Goal: Task Accomplishment & Management: Manage account settings

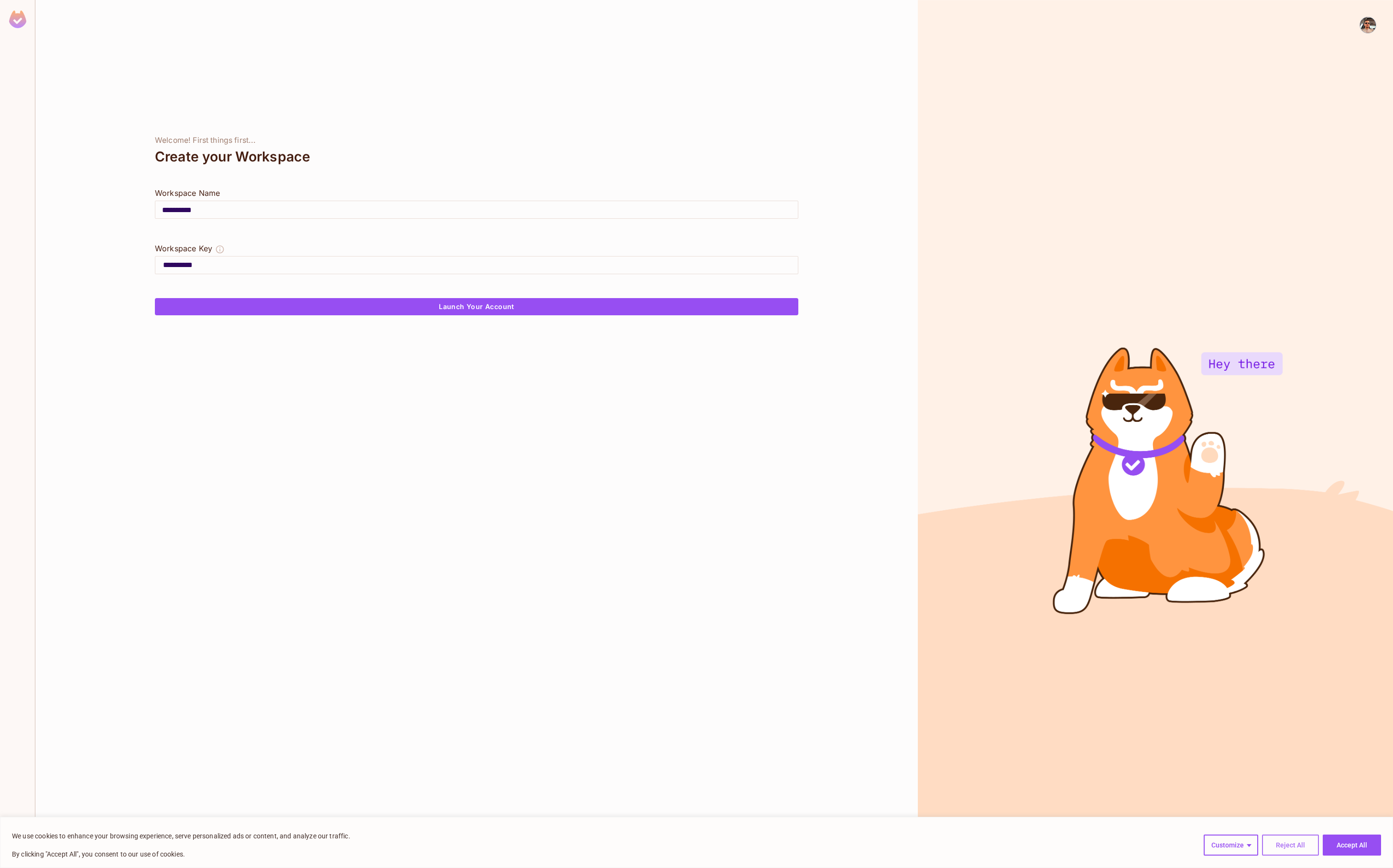
click at [1290, 847] on button "Reject All" at bounding box center [1290, 845] width 57 height 21
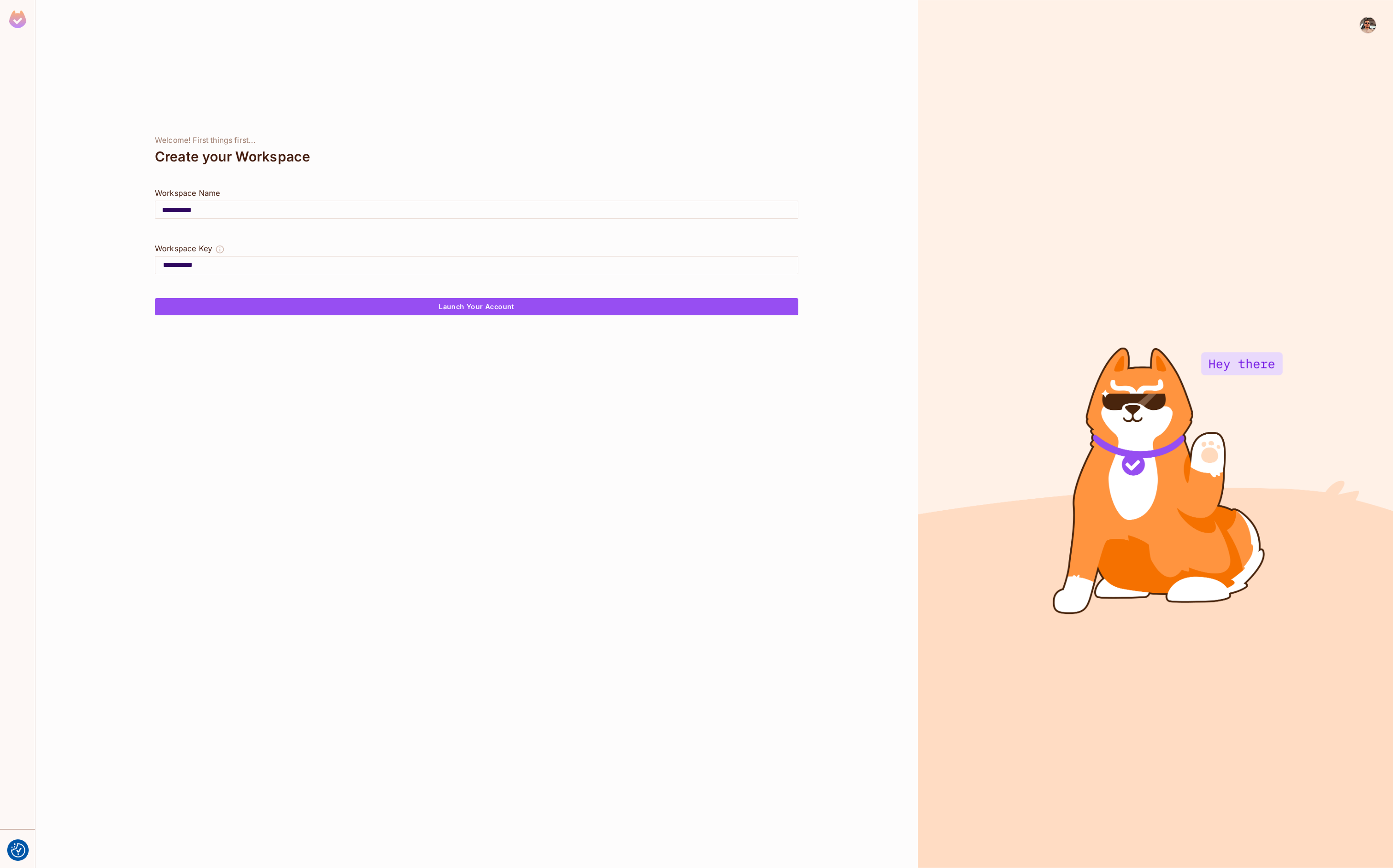
click at [1367, 24] on img at bounding box center [1368, 25] width 16 height 16
click at [1350, 88] on li "Log out" at bounding box center [1359, 85] width 129 height 15
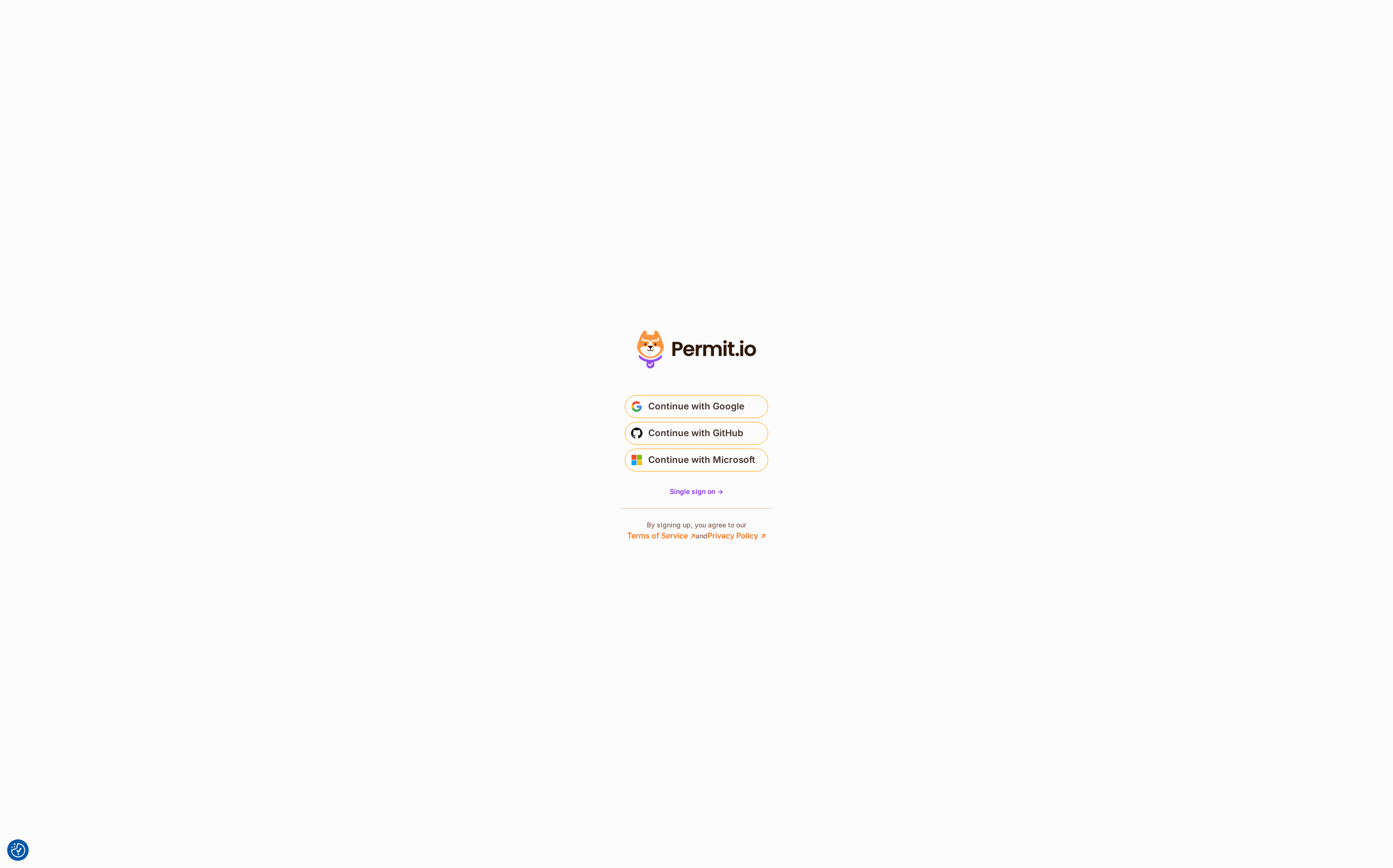
click at [1020, 76] on section "* Or" at bounding box center [696, 434] width 1393 height 868
click at [702, 394] on main "Welcome Log in to prod-permit-io to continue to Permit.io. * Email is not valid…" at bounding box center [696, 430] width 191 height 92
click at [703, 402] on span "Continue with Google" at bounding box center [696, 406] width 96 height 15
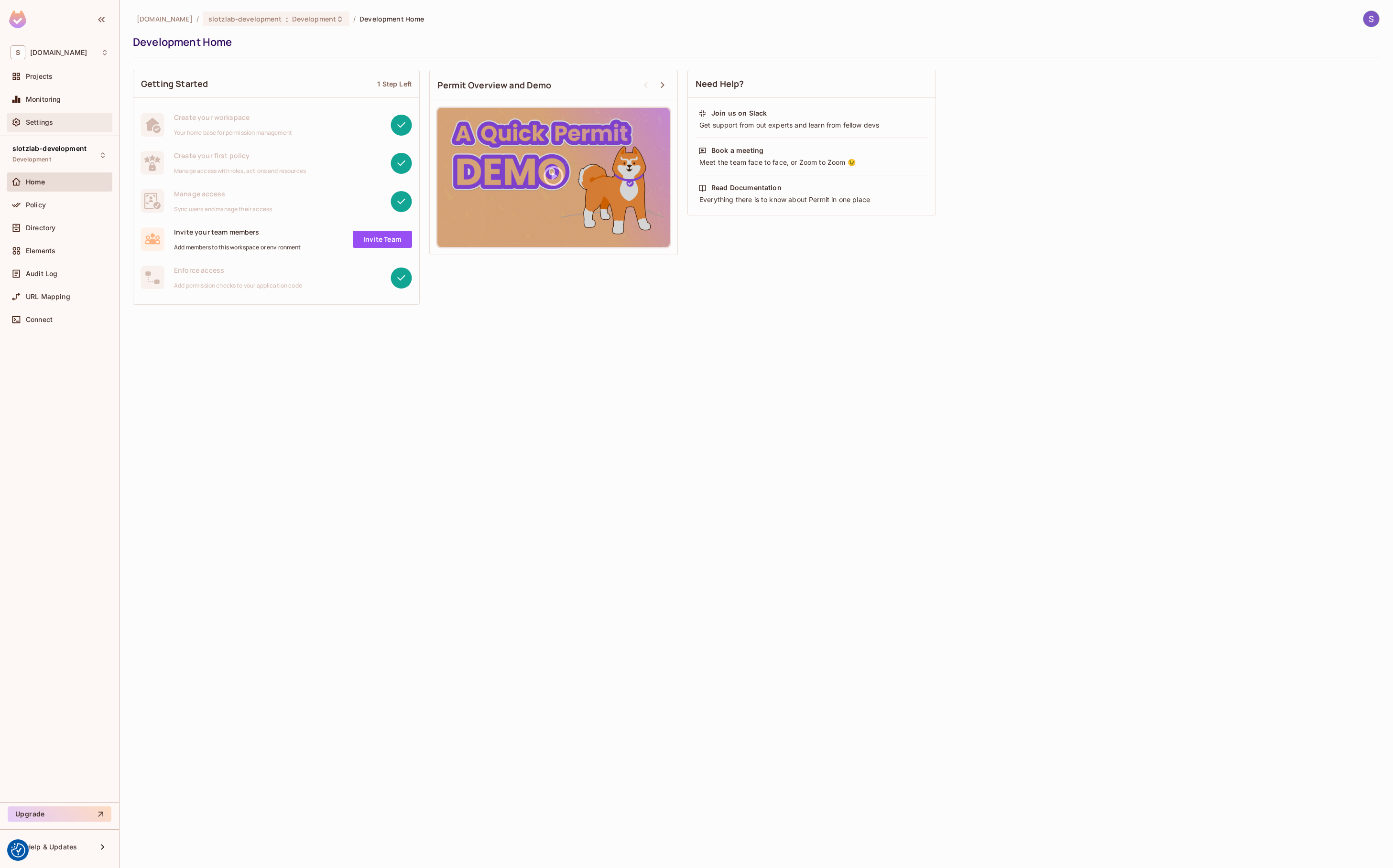
click at [85, 119] on div "Settings" at bounding box center [67, 122] width 83 height 8
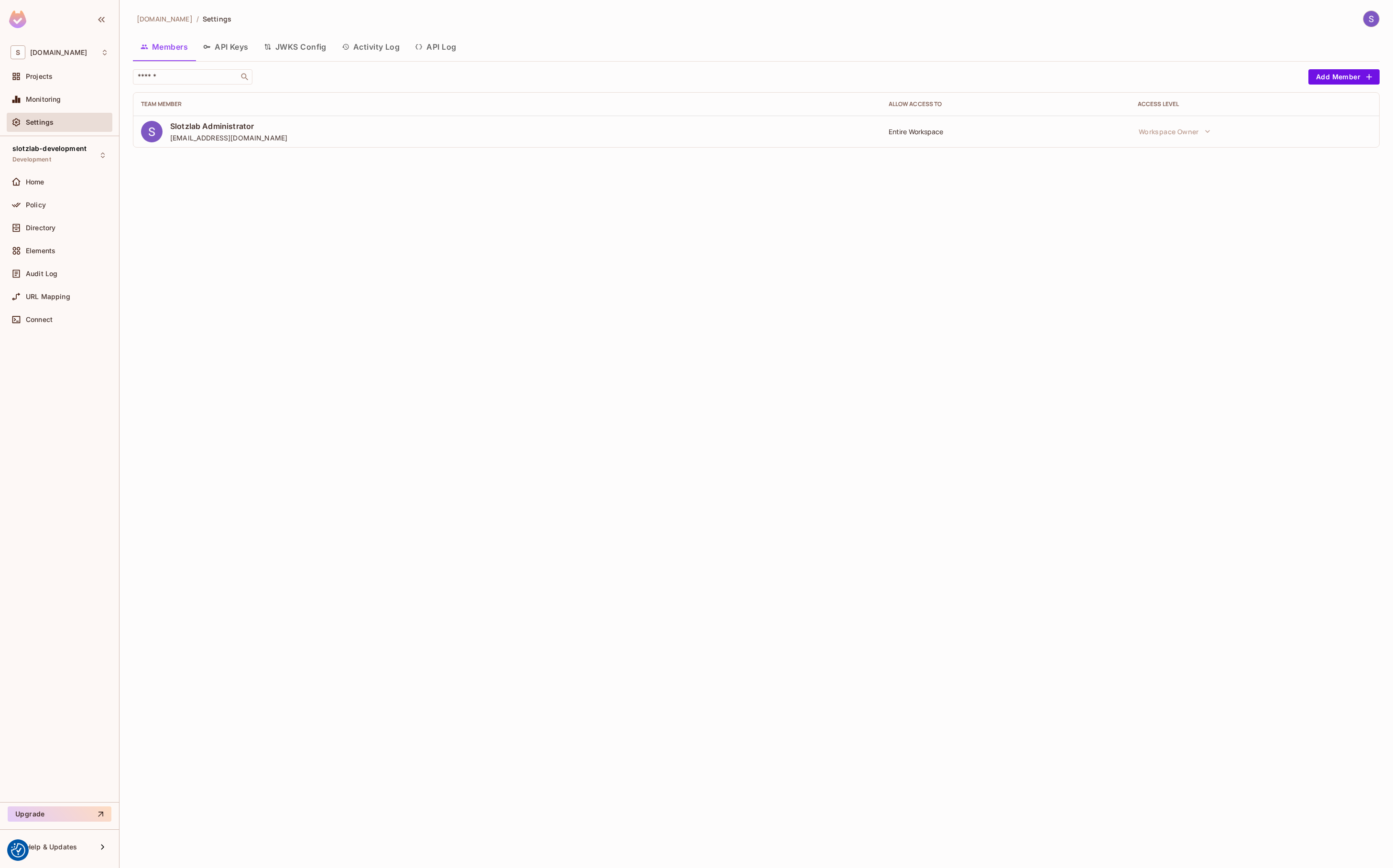
click at [240, 49] on button "API Keys" at bounding box center [226, 47] width 61 height 24
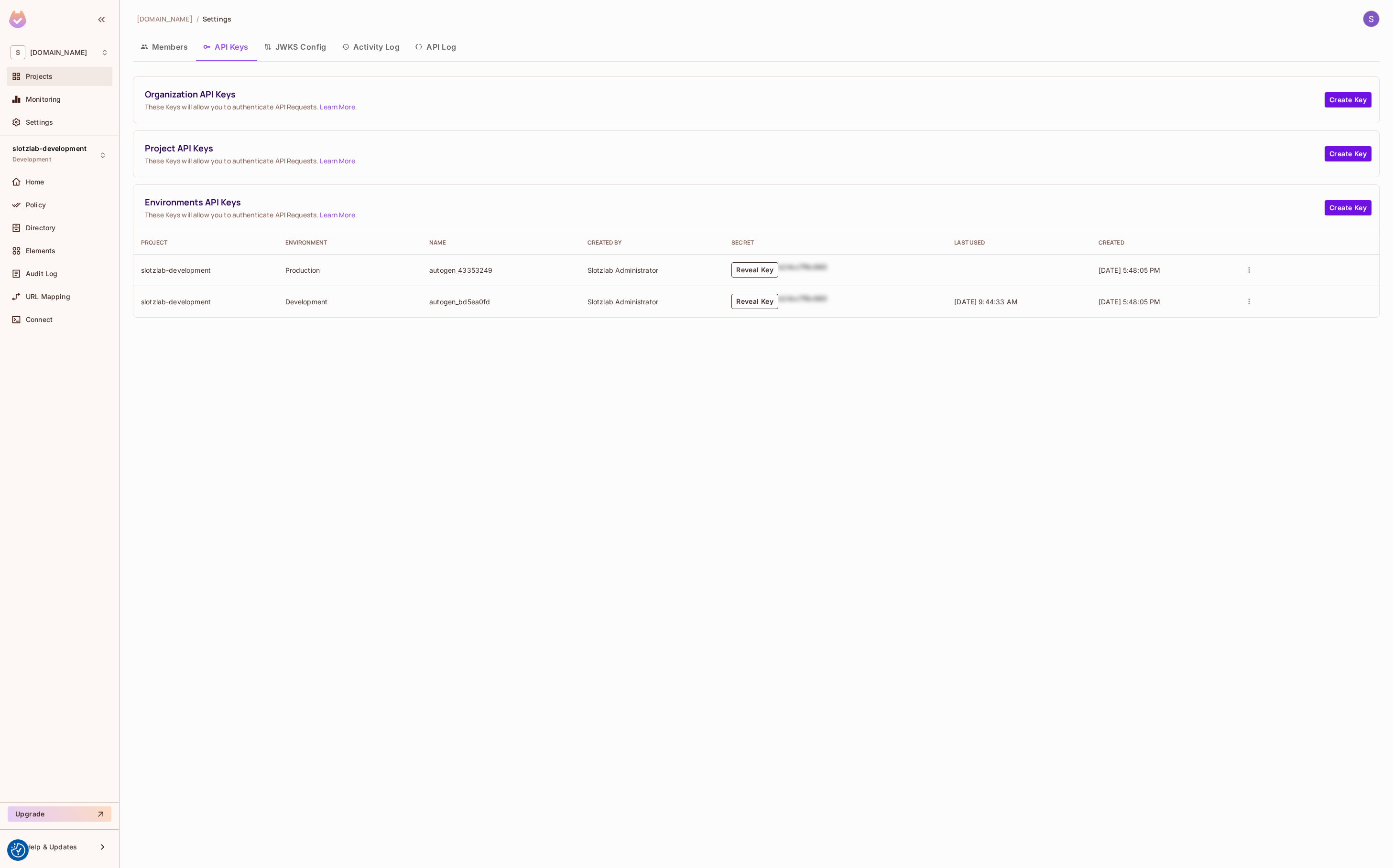
click at [71, 70] on div "Projects" at bounding box center [59, 76] width 105 height 19
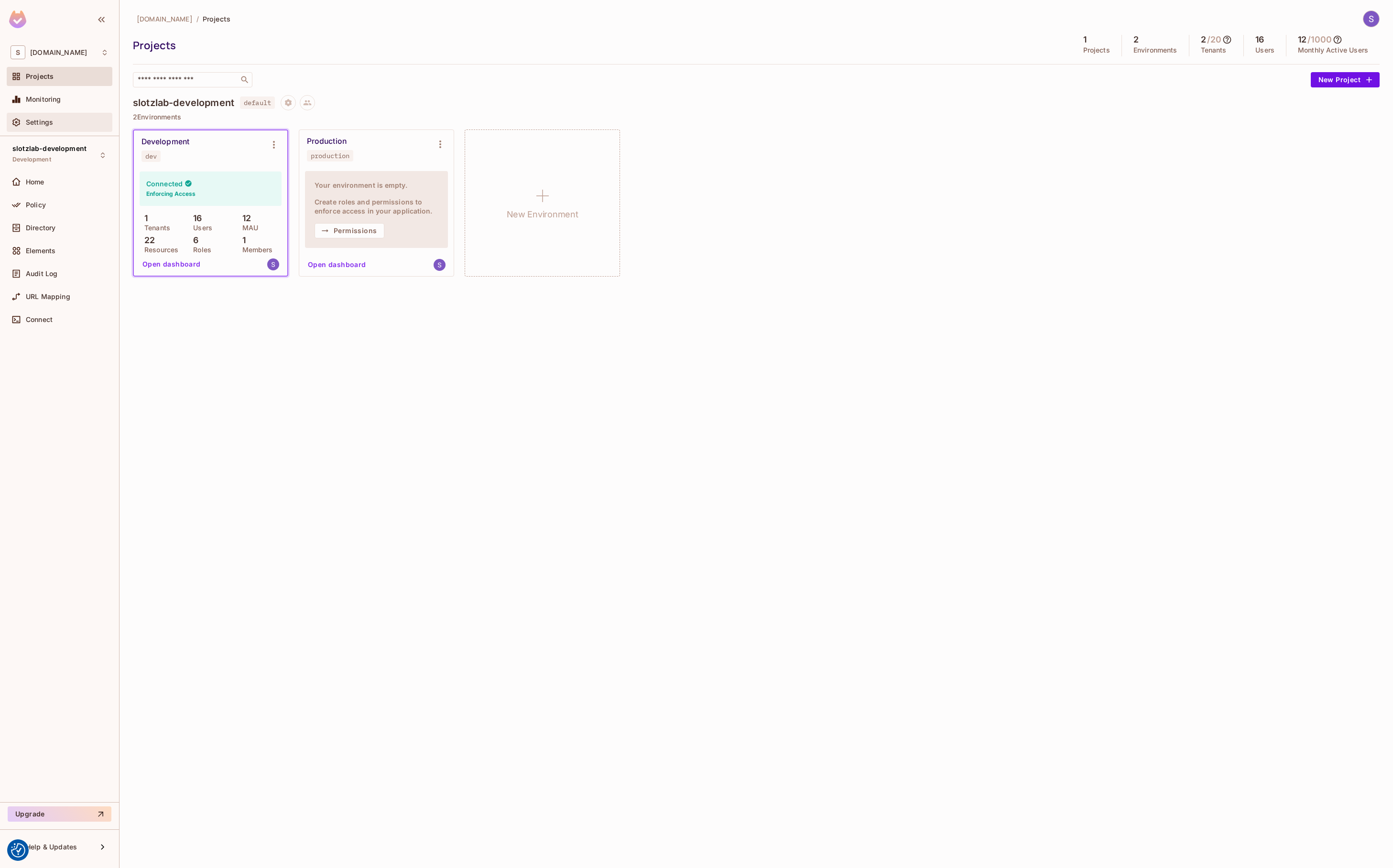
click at [64, 122] on div "Settings" at bounding box center [67, 122] width 83 height 8
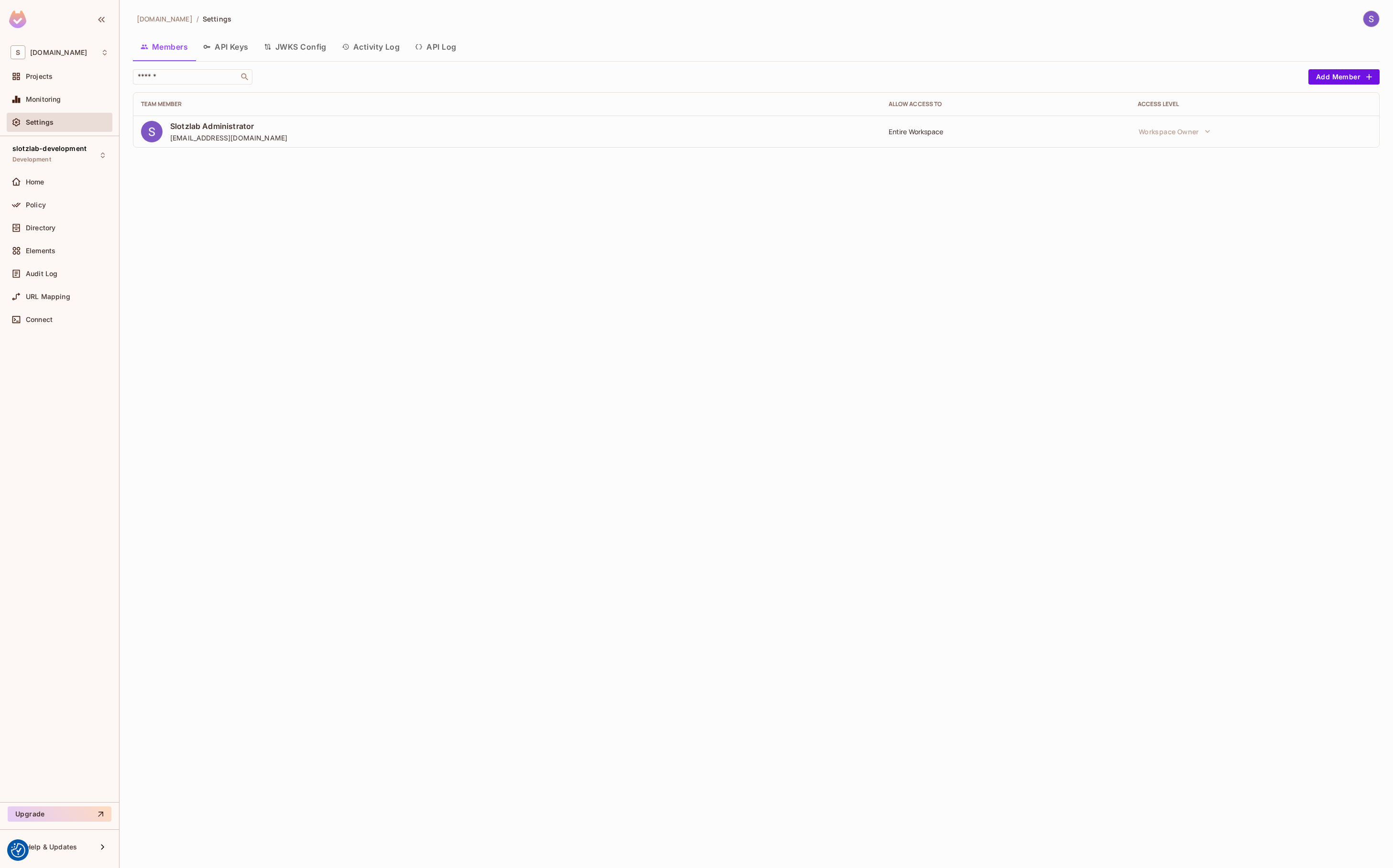
click at [241, 48] on button "API Keys" at bounding box center [226, 47] width 61 height 24
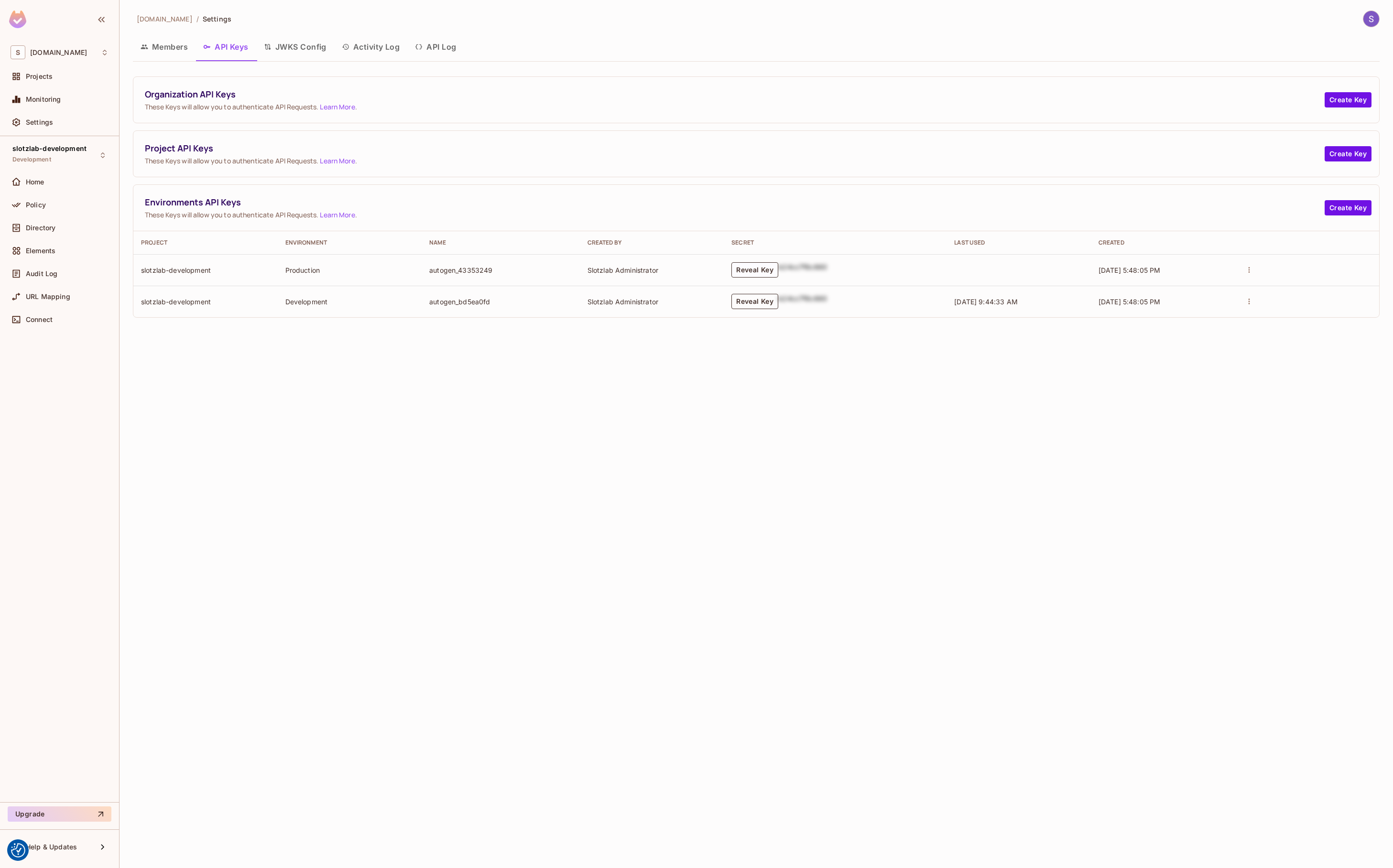
click at [763, 305] on button "Reveal Key" at bounding box center [755, 302] width 47 height 15
drag, startPoint x: 694, startPoint y: 293, endPoint x: 818, endPoint y: 315, distance: 125.9
click at [824, 317] on td "permit_key_dSop1guGooQnAHImQ6M2JkkzrzM3unMCJReodyoPgwcWb1YqEci6UhUQgX1xfldF9Pb6…" at bounding box center [830, 302] width 289 height 31
click at [812, 313] on p "permit_key_dSop1guGooQnAHImQ6M2JkkzrzM3unMCJReodyoPgwcWb1YqEci6UhUQgX1xfldF9Pb6…" at bounding box center [762, 302] width 138 height 27
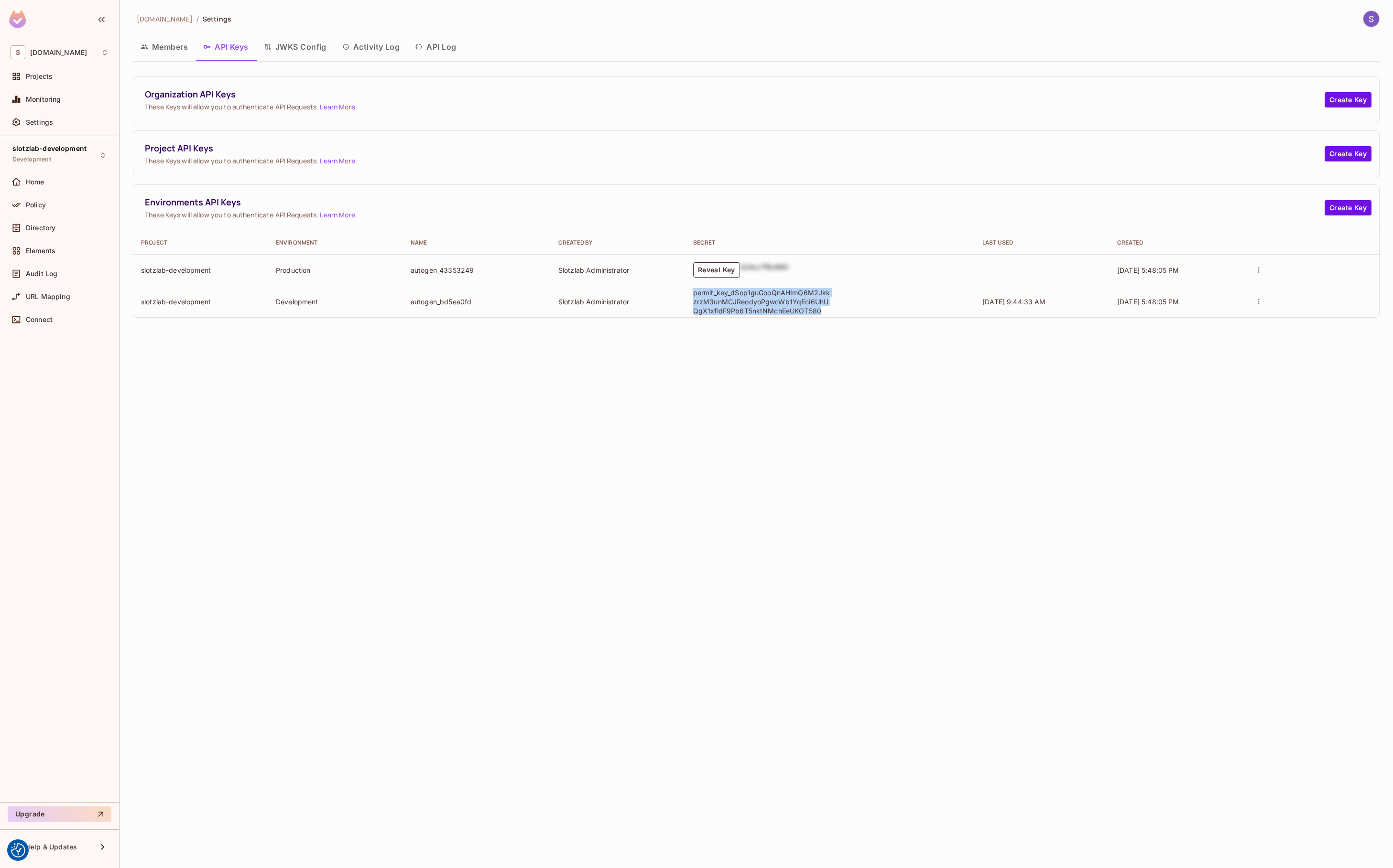
click at [812, 312] on p "permit_key_dSop1guGooQnAHImQ6M2JkkzrzM3unMCJReodyoPgwcWb1YqEci6UhUQgX1xfldF9Pb6…" at bounding box center [762, 302] width 138 height 27
copy p "permit_key_dSop1guGooQnAHImQ6M2JkkzrzM3unMCJReodyoPgwcWb1YqEci6UhUQgX1xfldF9Pb6…"
